Goal: Information Seeking & Learning: Check status

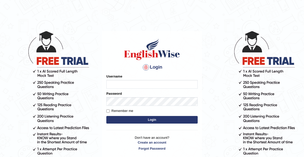
type input "Thelma"
click at [108, 111] on input "Remember me" at bounding box center [107, 110] width 3 height 3
checkbox input "true"
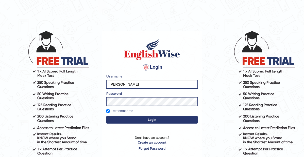
click at [151, 119] on button "Login" at bounding box center [151, 120] width 91 height 8
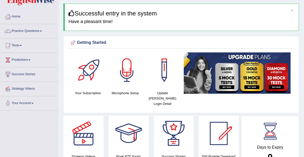
scroll to position [14, 0]
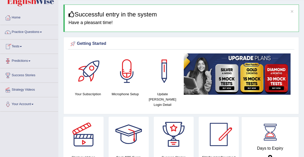
click at [20, 61] on link "Predictions" at bounding box center [29, 60] width 58 height 13
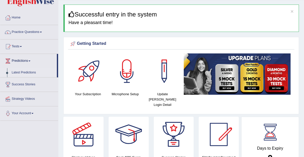
click at [27, 71] on link "Latest Predictions" at bounding box center [32, 72] width 47 height 9
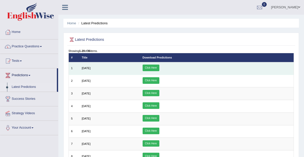
click at [159, 71] on link "Click Here" at bounding box center [150, 68] width 17 height 7
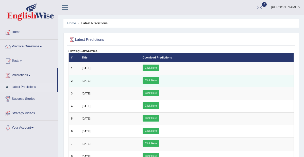
click at [159, 84] on link "Click Here" at bounding box center [150, 80] width 17 height 7
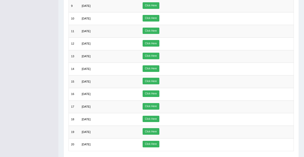
scroll to position [164, 0]
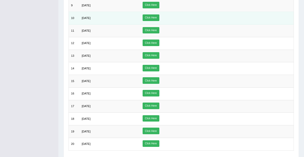
click at [159, 21] on link "Click Here" at bounding box center [150, 17] width 17 height 7
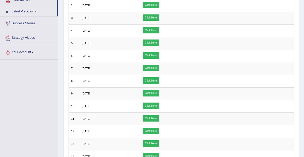
scroll to position [70, 0]
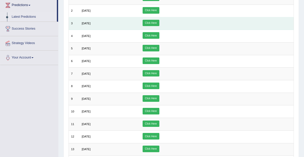
click at [159, 26] on link "Click Here" at bounding box center [150, 23] width 17 height 7
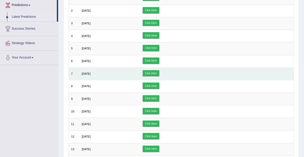
click at [159, 77] on link "Click Here" at bounding box center [150, 73] width 17 height 7
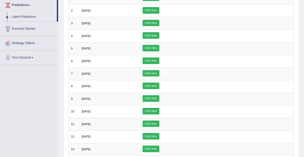
click at [28, 42] on link "Strategy Videos" at bounding box center [29, 42] width 58 height 13
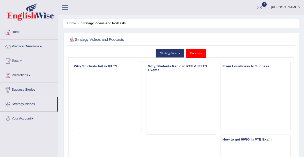
click at [43, 44] on link "Practice Questions" at bounding box center [29, 46] width 58 height 13
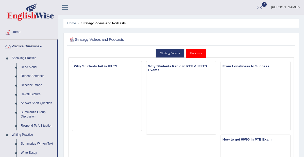
click at [42, 46] on span at bounding box center [41, 46] width 2 height 1
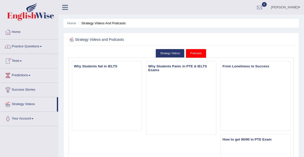
click at [22, 61] on span at bounding box center [21, 61] width 2 height 1
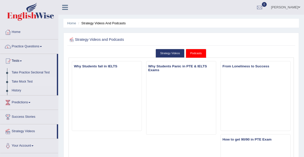
click at [24, 79] on link "Take Mock Test" at bounding box center [32, 81] width 47 height 9
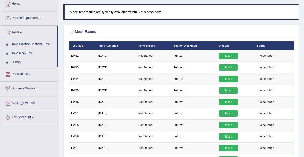
scroll to position [29, 0]
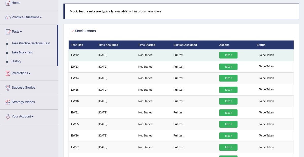
click at [210, 59] on td "Full test" at bounding box center [194, 54] width 46 height 11
click at [208, 58] on td "Full test" at bounding box center [194, 54] width 46 height 11
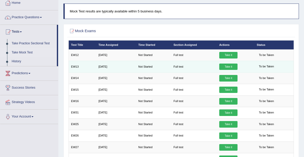
click at [165, 72] on td "Not Started" at bounding box center [153, 66] width 35 height 11
click at [166, 72] on td "Not Started" at bounding box center [153, 66] width 35 height 11
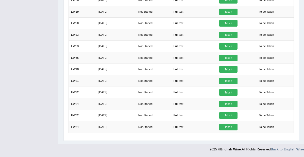
scroll to position [259, 0]
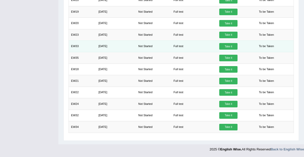
click at [132, 41] on td "[DATE]" at bounding box center [116, 46] width 40 height 11
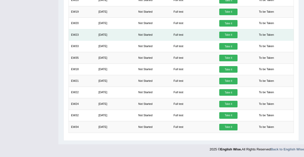
click at [96, 29] on td "EW23" at bounding box center [81, 34] width 27 height 11
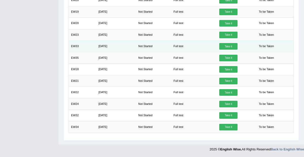
click at [95, 41] on td "EW33" at bounding box center [81, 46] width 27 height 11
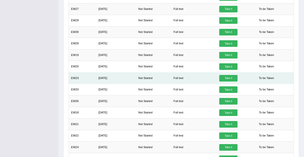
scroll to position [157, 0]
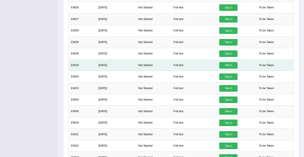
click at [95, 71] on td "EW19" at bounding box center [81, 65] width 27 height 11
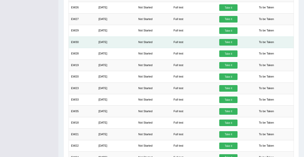
drag, startPoint x: 110, startPoint y: 100, endPoint x: 95, endPoint y: 64, distance: 39.6
click at [95, 48] on td "EW30" at bounding box center [81, 41] width 27 height 11
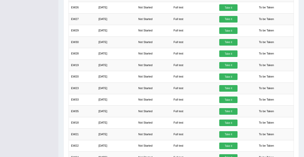
click at [294, 114] on div "Mock Exams × Have you watched our instructional video on how to take a Mock Tes…" at bounding box center [180, 45] width 235 height 299
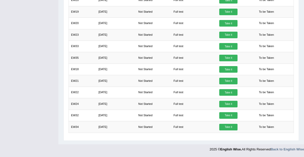
scroll to position [259, 0]
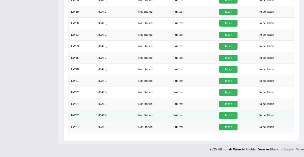
click at [97, 110] on td "Aug 25, 2025" at bounding box center [116, 115] width 40 height 11
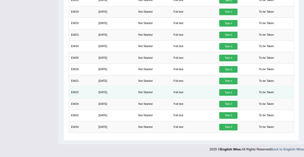
click at [102, 87] on td "Aug 25, 2025" at bounding box center [116, 92] width 40 height 11
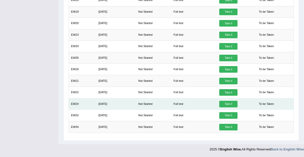
click at [100, 98] on td "Aug 25, 2025" at bounding box center [116, 103] width 40 height 11
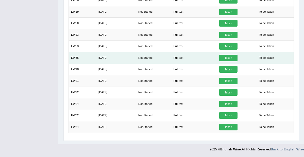
click at [107, 52] on td "Aug 25, 2025" at bounding box center [116, 57] width 40 height 11
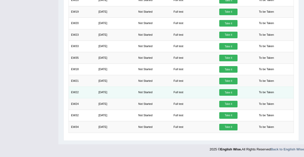
click at [131, 87] on td "Aug 25, 2025" at bounding box center [116, 92] width 40 height 11
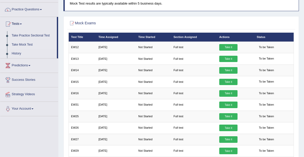
scroll to position [0, 0]
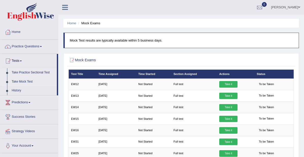
click at [30, 71] on link "Take Practice Sectional Test" at bounding box center [32, 72] width 47 height 9
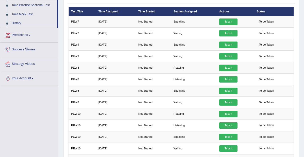
scroll to position [65, 0]
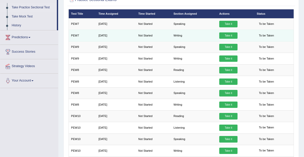
click at [115, 41] on td "Aug 25, 2025" at bounding box center [116, 35] width 40 height 11
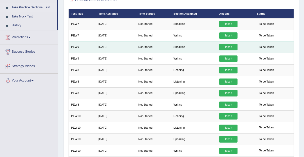
click at [107, 53] on td "Aug 25, 2025" at bounding box center [116, 46] width 40 height 11
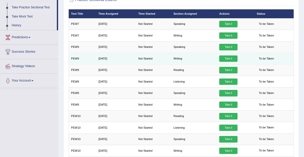
click at [108, 64] on td "Aug 25, 2025" at bounding box center [116, 58] width 40 height 11
click at [107, 64] on td "Aug 25, 2025" at bounding box center [116, 58] width 40 height 11
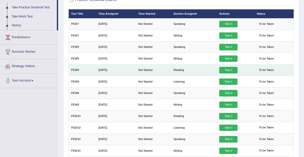
click at [110, 76] on td "[DATE]" at bounding box center [116, 69] width 40 height 11
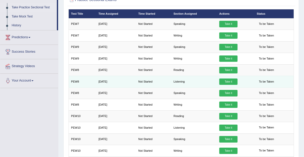
click at [118, 87] on td "[DATE]" at bounding box center [116, 81] width 40 height 11
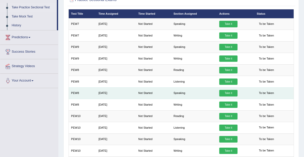
click at [107, 99] on td "[DATE]" at bounding box center [116, 92] width 40 height 11
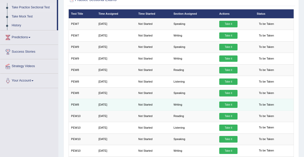
click at [106, 110] on td "Aug 25, 2025" at bounding box center [116, 104] width 40 height 11
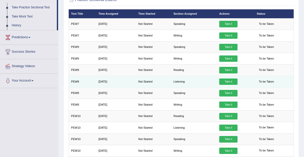
click at [106, 87] on td "Aug 25, 2025" at bounding box center [116, 81] width 40 height 11
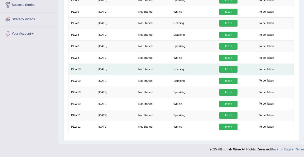
scroll to position [143, 0]
click at [89, 64] on td "PEW10" at bounding box center [81, 69] width 27 height 11
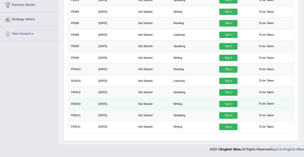
click at [108, 99] on td "Aug 25, 2025" at bounding box center [116, 103] width 40 height 11
click at [108, 100] on td "Aug 25, 2025" at bounding box center [116, 103] width 40 height 11
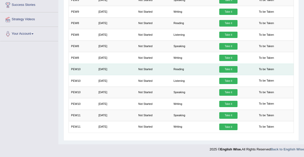
click at [88, 64] on td "PEW10" at bounding box center [81, 69] width 27 height 11
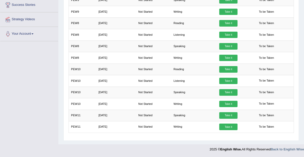
drag, startPoint x: 110, startPoint y: 125, endPoint x: 110, endPoint y: 134, distance: 8.9
click at [110, 134] on div "× Have you watched our instructional video on how to take a Mock Test?speaking …" at bounding box center [180, 50] width 227 height 176
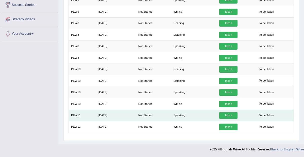
click at [106, 111] on td "Aug 25, 2025" at bounding box center [116, 115] width 40 height 11
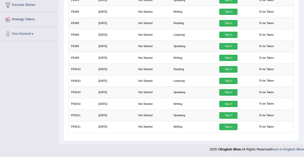
click at [52, 76] on div "Toggle navigation Home Practice Questions Speaking Practice Read Aloud Repeat S…" at bounding box center [152, 21] width 304 height 267
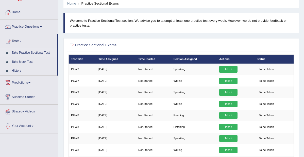
scroll to position [0, 0]
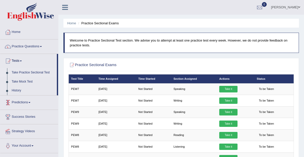
click at [21, 101] on link "Predictions" at bounding box center [29, 102] width 58 height 13
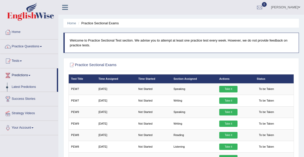
click at [22, 73] on link "Predictions" at bounding box center [28, 74] width 57 height 13
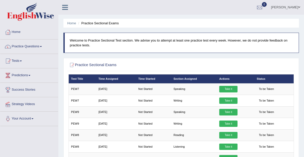
click at [22, 73] on link "Predictions" at bounding box center [29, 74] width 58 height 13
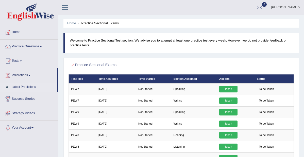
click at [22, 85] on link "Latest Predictions" at bounding box center [32, 87] width 47 height 9
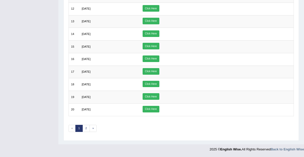
scroll to position [245, 0]
click at [87, 125] on link "2" at bounding box center [85, 128] width 7 height 7
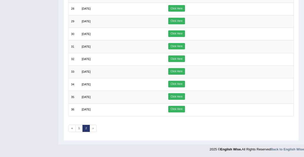
scroll to position [187, 0]
click at [80, 126] on link "1" at bounding box center [78, 128] width 7 height 7
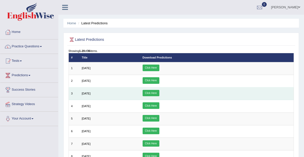
click at [159, 97] on link "Click Here" at bounding box center [150, 93] width 17 height 7
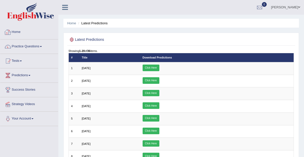
click at [41, 24] on div at bounding box center [29, 12] width 58 height 25
click at [19, 32] on link "Home" at bounding box center [29, 31] width 58 height 13
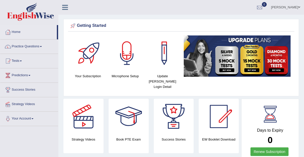
click at [23, 60] on link "Tests" at bounding box center [29, 60] width 58 height 13
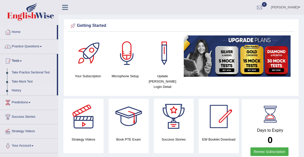
click at [15, 88] on link "History" at bounding box center [32, 90] width 47 height 9
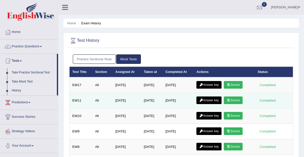
click at [109, 97] on td "All" at bounding box center [102, 100] width 20 height 15
click at [108, 100] on td "All" at bounding box center [102, 100] width 20 height 15
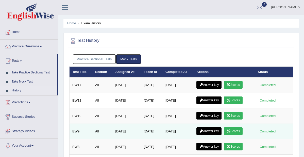
click at [113, 131] on td "May 26, 2025" at bounding box center [127, 131] width 28 height 15
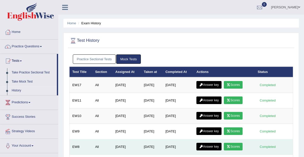
click at [103, 145] on td "All" at bounding box center [102, 146] width 20 height 15
click at [109, 147] on td "All" at bounding box center [102, 146] width 20 height 15
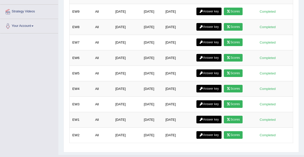
scroll to position [127, 0]
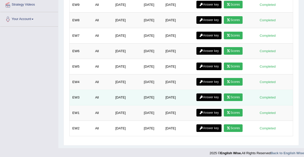
click at [113, 102] on td "May 26, 2025" at bounding box center [127, 97] width 28 height 15
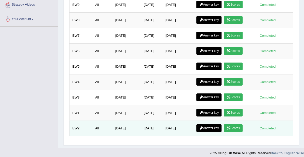
click at [83, 128] on td "EW2" at bounding box center [80, 128] width 23 height 15
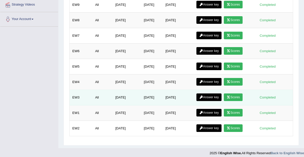
click at [113, 102] on td "May 26, 2025" at bounding box center [127, 97] width 28 height 15
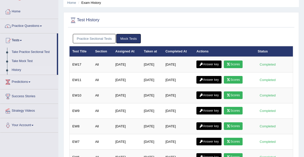
scroll to position [0, 0]
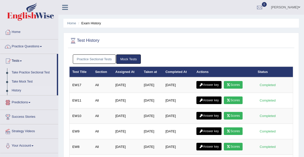
click at [31, 101] on link "Predictions" at bounding box center [29, 102] width 58 height 13
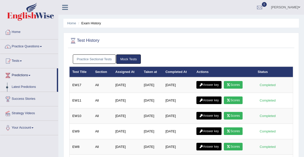
click at [26, 98] on link "Success Stories" at bounding box center [29, 98] width 58 height 13
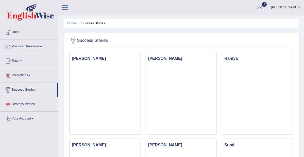
click at [34, 117] on link "Your Account" at bounding box center [29, 118] width 58 height 13
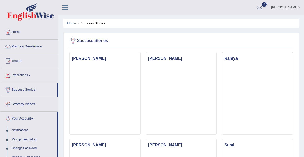
click at [15, 30] on link "Home" at bounding box center [29, 31] width 58 height 13
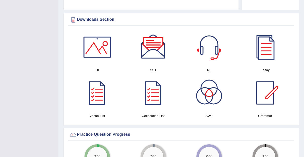
scroll to position [250, 0]
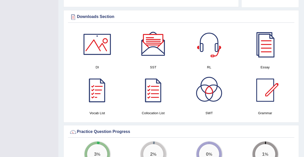
click at [97, 92] on div at bounding box center [96, 89] width 35 height 35
click at [154, 82] on div at bounding box center [152, 89] width 35 height 35
click at [95, 37] on div at bounding box center [96, 44] width 35 height 35
click at [208, 43] on div at bounding box center [208, 44] width 35 height 35
click at [266, 36] on div at bounding box center [264, 44] width 35 height 35
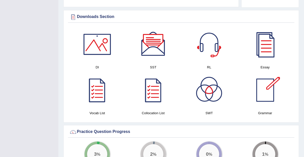
click at [265, 88] on div at bounding box center [264, 89] width 35 height 35
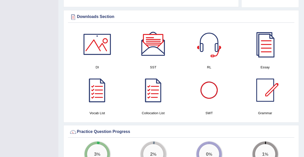
click at [209, 79] on div at bounding box center [208, 89] width 35 height 35
click at [271, 83] on div at bounding box center [264, 89] width 35 height 35
click at [98, 40] on div at bounding box center [96, 44] width 35 height 35
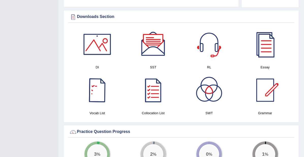
click at [101, 82] on div at bounding box center [96, 89] width 35 height 35
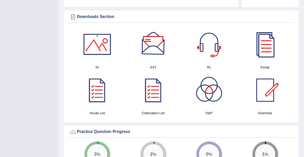
click at [157, 39] on div at bounding box center [152, 44] width 35 height 35
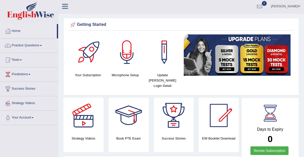
scroll to position [0, 0]
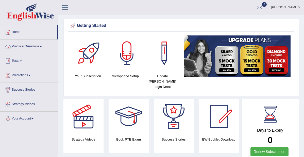
click at [22, 58] on link "Tests" at bounding box center [29, 60] width 58 height 13
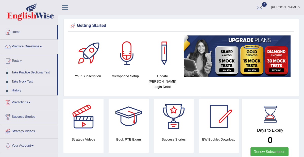
click at [22, 79] on link "Take Mock Test" at bounding box center [32, 81] width 47 height 9
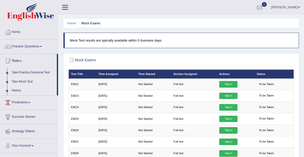
click at [14, 89] on link "History" at bounding box center [32, 90] width 47 height 9
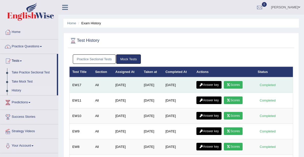
click at [239, 83] on link "Scores" at bounding box center [233, 85] width 19 height 8
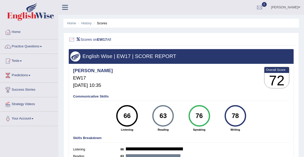
click at [86, 21] on li "History" at bounding box center [84, 23] width 15 height 5
click at [86, 24] on link "History" at bounding box center [86, 23] width 10 height 4
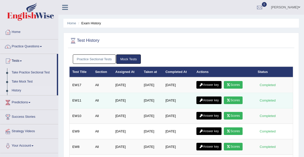
click at [236, 98] on link "Scores" at bounding box center [233, 101] width 19 height 8
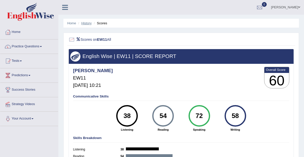
click at [87, 23] on link "History" at bounding box center [86, 23] width 10 height 4
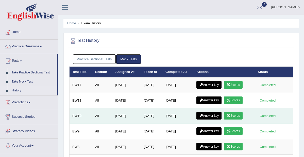
click at [237, 113] on link "Scores" at bounding box center [233, 116] width 19 height 8
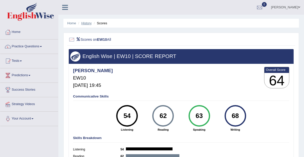
click at [88, 22] on link "History" at bounding box center [86, 23] width 10 height 4
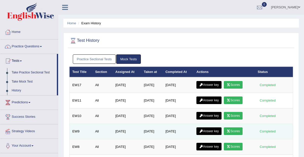
click at [236, 129] on link "Scores" at bounding box center [233, 131] width 19 height 8
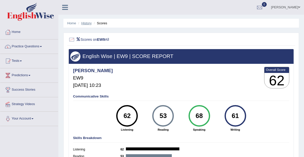
click at [88, 23] on link "History" at bounding box center [86, 23] width 10 height 4
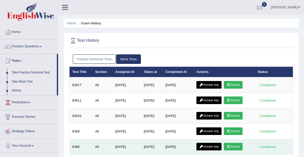
click at [234, 143] on link "Scores" at bounding box center [233, 147] width 19 height 8
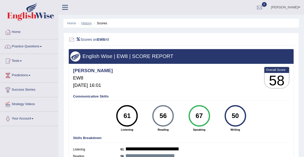
click at [88, 23] on link "History" at bounding box center [86, 23] width 10 height 4
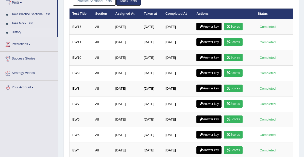
scroll to position [59, 0]
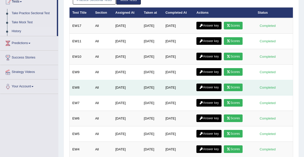
click at [233, 86] on link "Scores" at bounding box center [233, 88] width 19 height 8
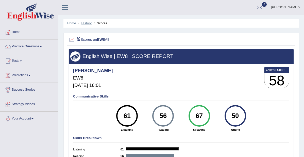
click at [87, 23] on link "History" at bounding box center [86, 23] width 10 height 4
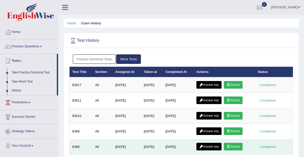
click at [236, 143] on link "Scores" at bounding box center [233, 147] width 19 height 8
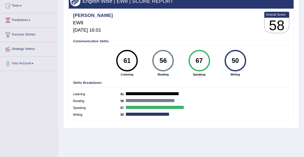
scroll to position [53, 0]
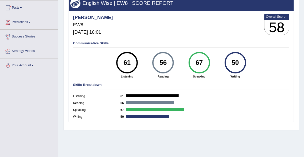
click at [300, 59] on div "Home History Scores Scores on EW8 All English Wise | EW8 | SCORE REPORT [PERSON…" at bounding box center [180, 73] width 245 height 253
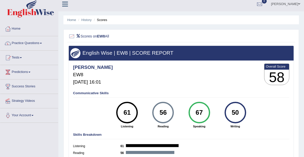
scroll to position [0, 0]
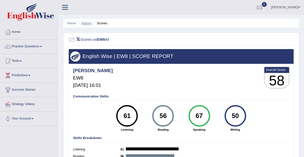
click at [87, 22] on link "History" at bounding box center [86, 23] width 10 height 4
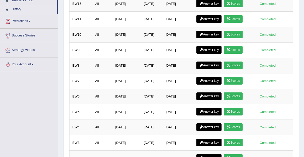
scroll to position [84, 0]
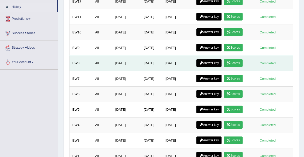
click at [233, 61] on link "Scores" at bounding box center [233, 63] width 19 height 8
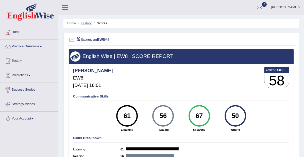
click at [88, 22] on link "History" at bounding box center [86, 23] width 10 height 4
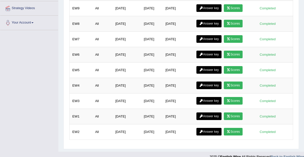
scroll to position [127, 0]
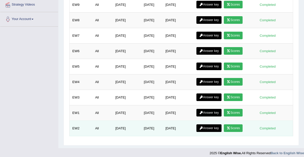
click at [236, 124] on link "Scores" at bounding box center [233, 128] width 19 height 8
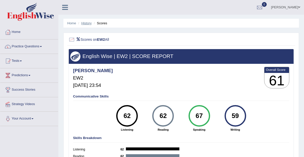
click at [89, 24] on link "History" at bounding box center [86, 23] width 10 height 4
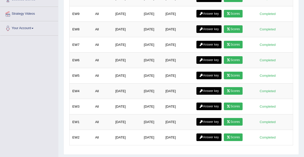
scroll to position [126, 0]
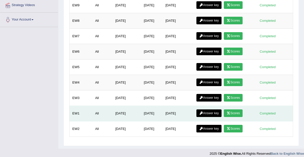
click at [236, 109] on link "Scores" at bounding box center [233, 113] width 19 height 8
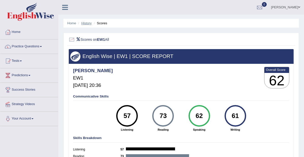
click at [88, 22] on link "History" at bounding box center [86, 23] width 10 height 4
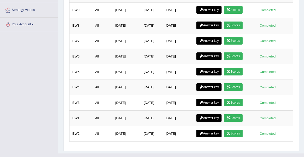
scroll to position [122, 0]
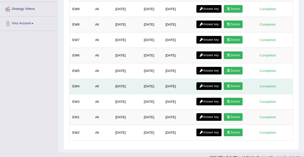
click at [236, 83] on link "Scores" at bounding box center [233, 86] width 19 height 8
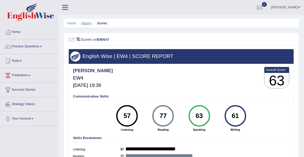
click at [88, 21] on link "History" at bounding box center [86, 23] width 10 height 4
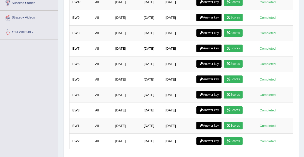
scroll to position [113, 0]
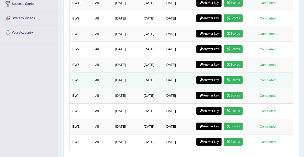
click at [234, 77] on link "Scores" at bounding box center [233, 80] width 19 height 8
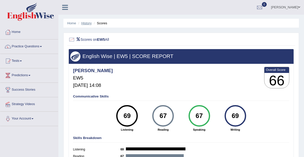
click at [88, 23] on link "History" at bounding box center [86, 23] width 10 height 4
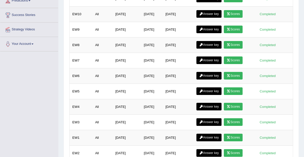
scroll to position [96, 0]
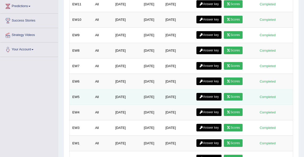
click at [234, 93] on link "Scores" at bounding box center [233, 97] width 19 height 8
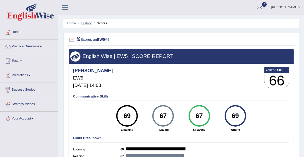
click at [87, 23] on link "History" at bounding box center [86, 23] width 10 height 4
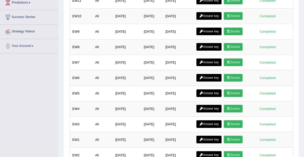
scroll to position [94, 0]
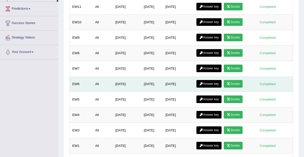
click at [233, 80] on link "Scores" at bounding box center [233, 84] width 19 height 8
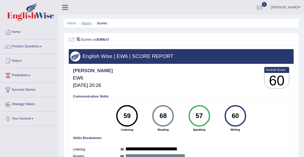
click at [87, 22] on link "History" at bounding box center [86, 23] width 10 height 4
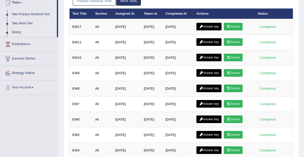
scroll to position [62, 0]
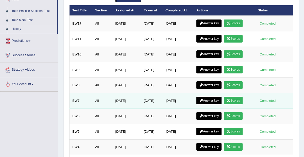
click at [233, 97] on link "Scores" at bounding box center [233, 101] width 19 height 8
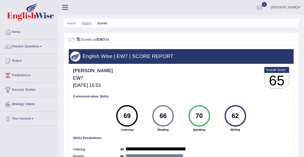
click at [87, 24] on link "History" at bounding box center [86, 23] width 10 height 4
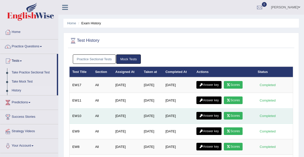
click at [234, 112] on link "Scores" at bounding box center [233, 116] width 19 height 8
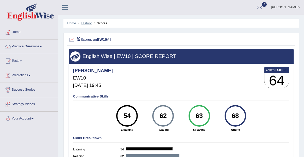
click at [87, 21] on link "History" at bounding box center [86, 23] width 10 height 4
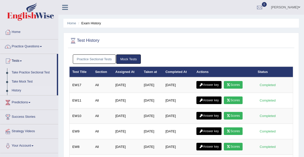
click at [299, 7] on span at bounding box center [299, 7] width 2 height 3
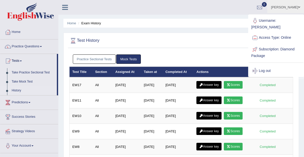
click at [218, 32] on div "Home Exam History Test History Practice Sectional Tests Mock Tests Test Title S…" at bounding box center [180, 137] width 245 height 275
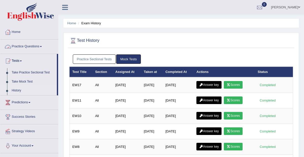
click at [14, 32] on link "Home" at bounding box center [29, 31] width 58 height 13
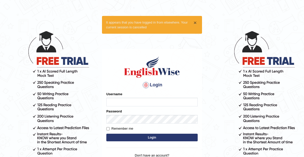
type input "[PERSON_NAME]"
click at [195, 22] on button "×" at bounding box center [194, 22] width 3 height 5
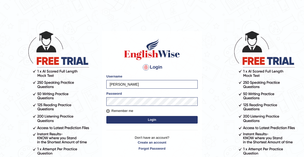
click at [108, 111] on input "Remember me" at bounding box center [107, 110] width 3 height 3
checkbox input "true"
click at [145, 118] on button "Login" at bounding box center [151, 120] width 91 height 8
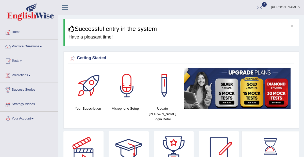
click at [21, 73] on link "Predictions" at bounding box center [29, 74] width 58 height 13
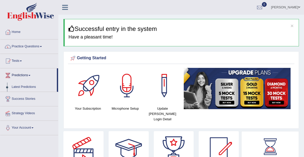
click at [299, 6] on span at bounding box center [299, 7] width 2 height 3
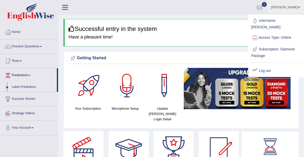
click at [263, 65] on link "Log out" at bounding box center [275, 71] width 55 height 12
